Goal: Task Accomplishment & Management: Use online tool/utility

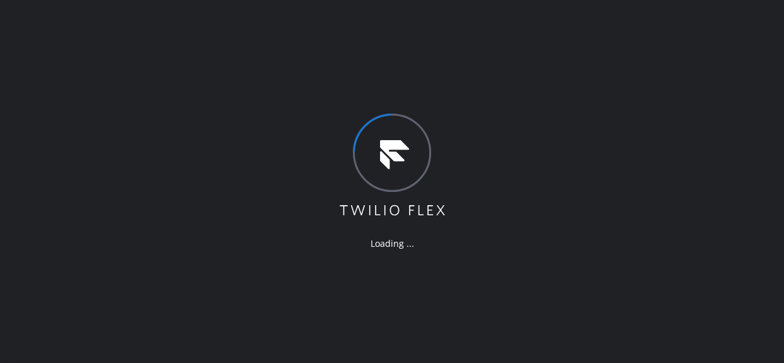
drag, startPoint x: 383, startPoint y: 189, endPoint x: 281, endPoint y: 137, distance: 114.3
click at [380, 186] on icon at bounding box center [392, 166] width 109 height 105
